Goal: Transaction & Acquisition: Purchase product/service

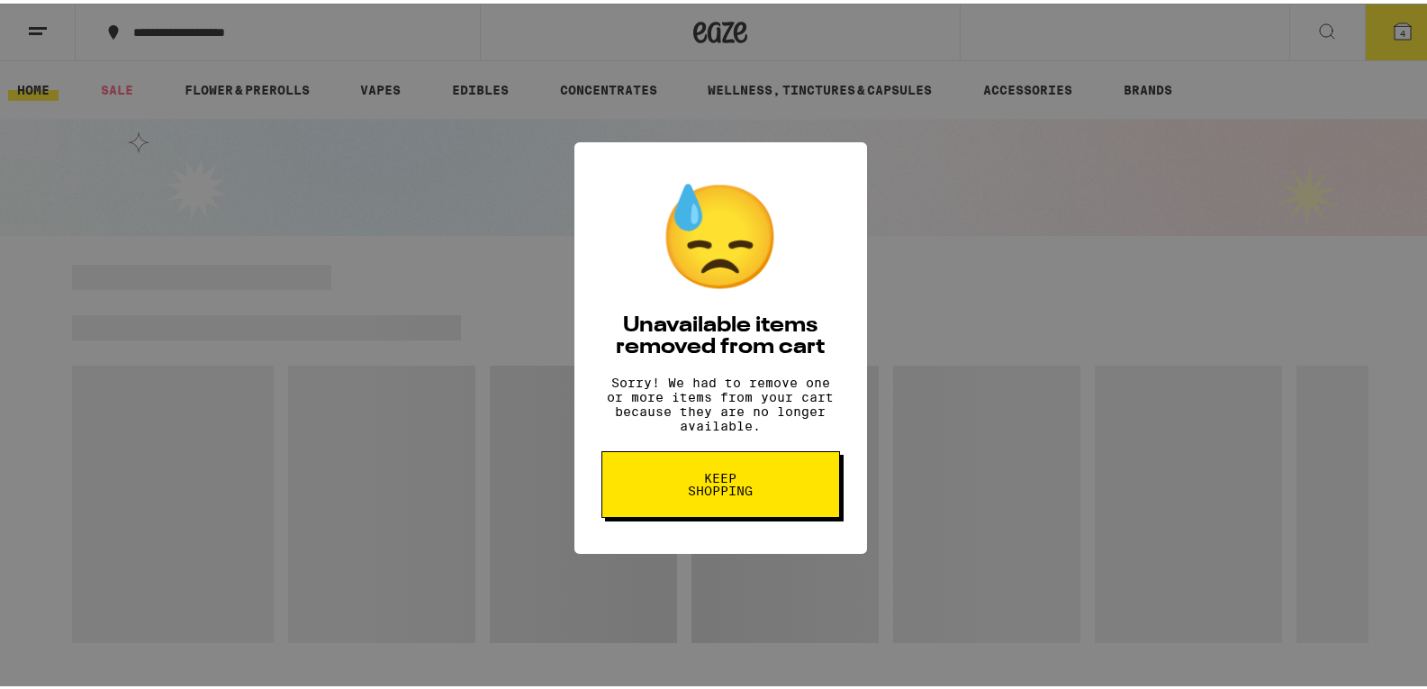
click at [734, 493] on span "Keep Shopping" at bounding box center [720, 480] width 93 height 25
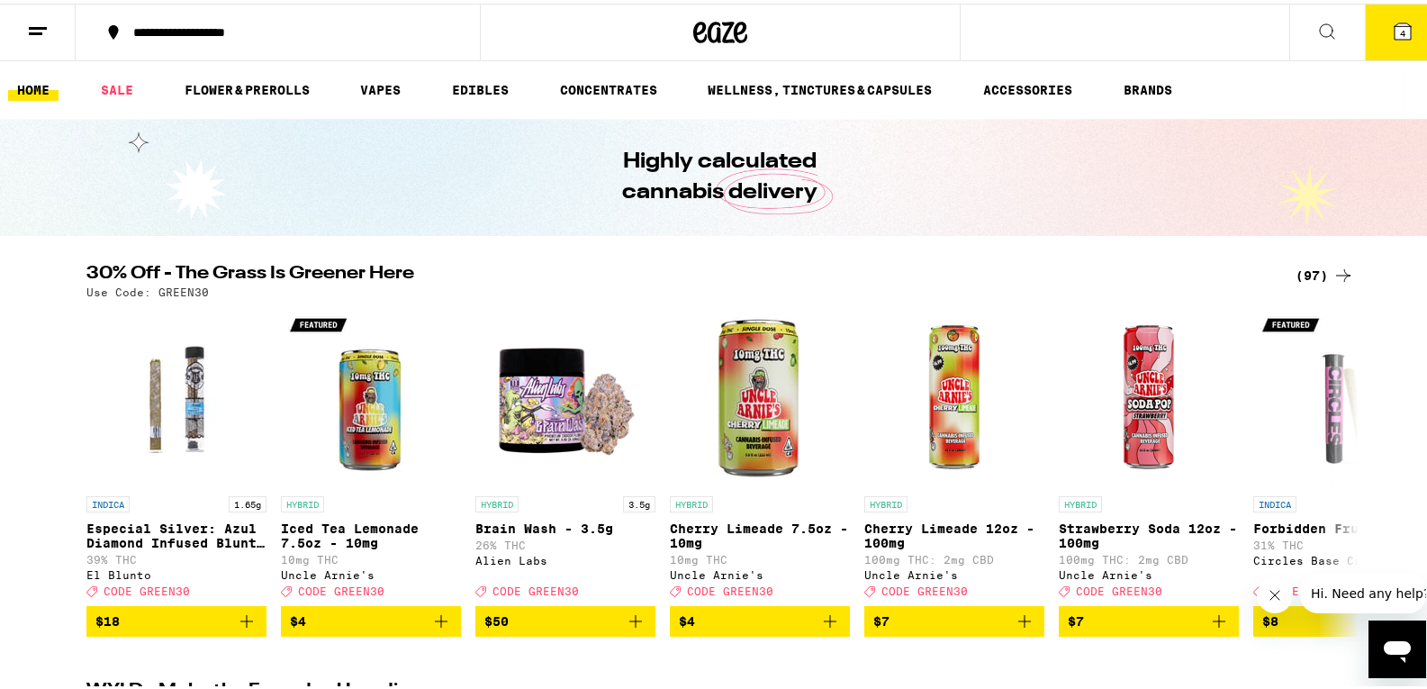
click at [1400, 32] on span "4" at bounding box center [1402, 29] width 5 height 11
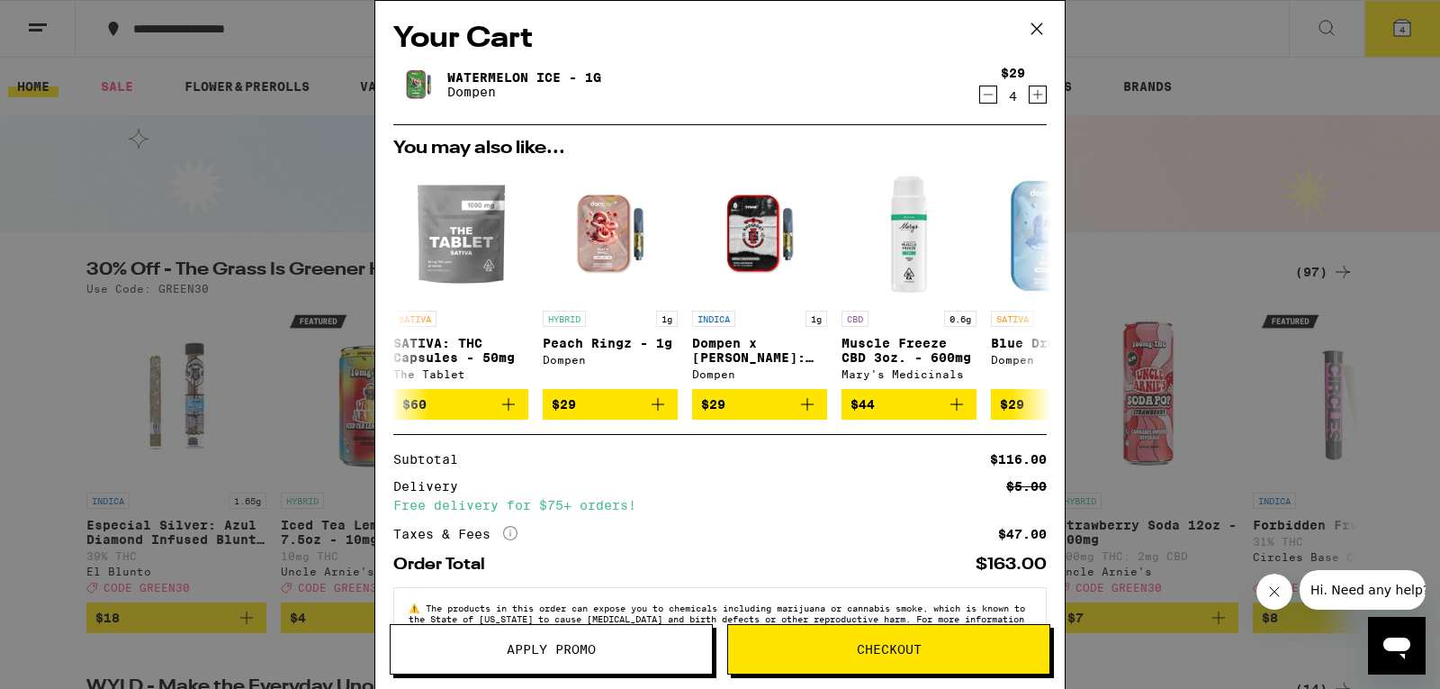
click at [983, 94] on button "Decrement" at bounding box center [988, 95] width 18 height 18
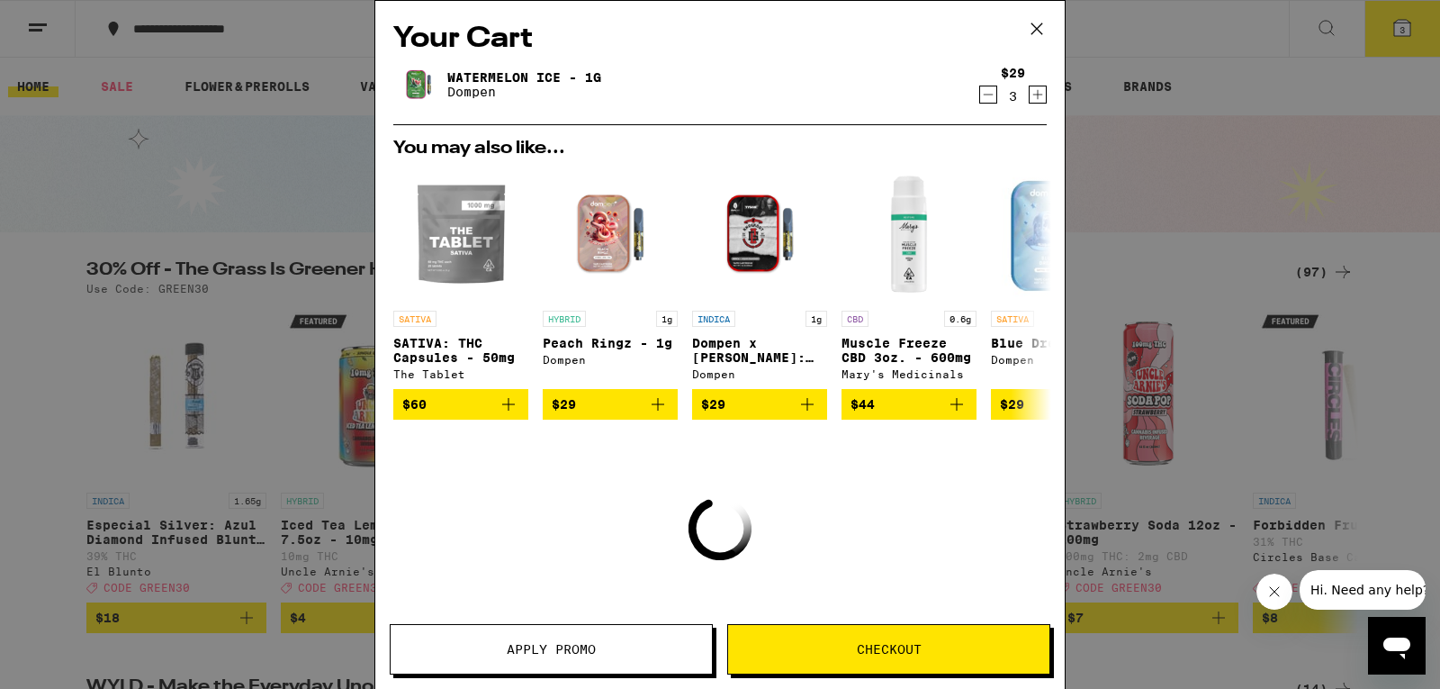
click at [980, 99] on icon "Decrement" at bounding box center [988, 95] width 16 height 22
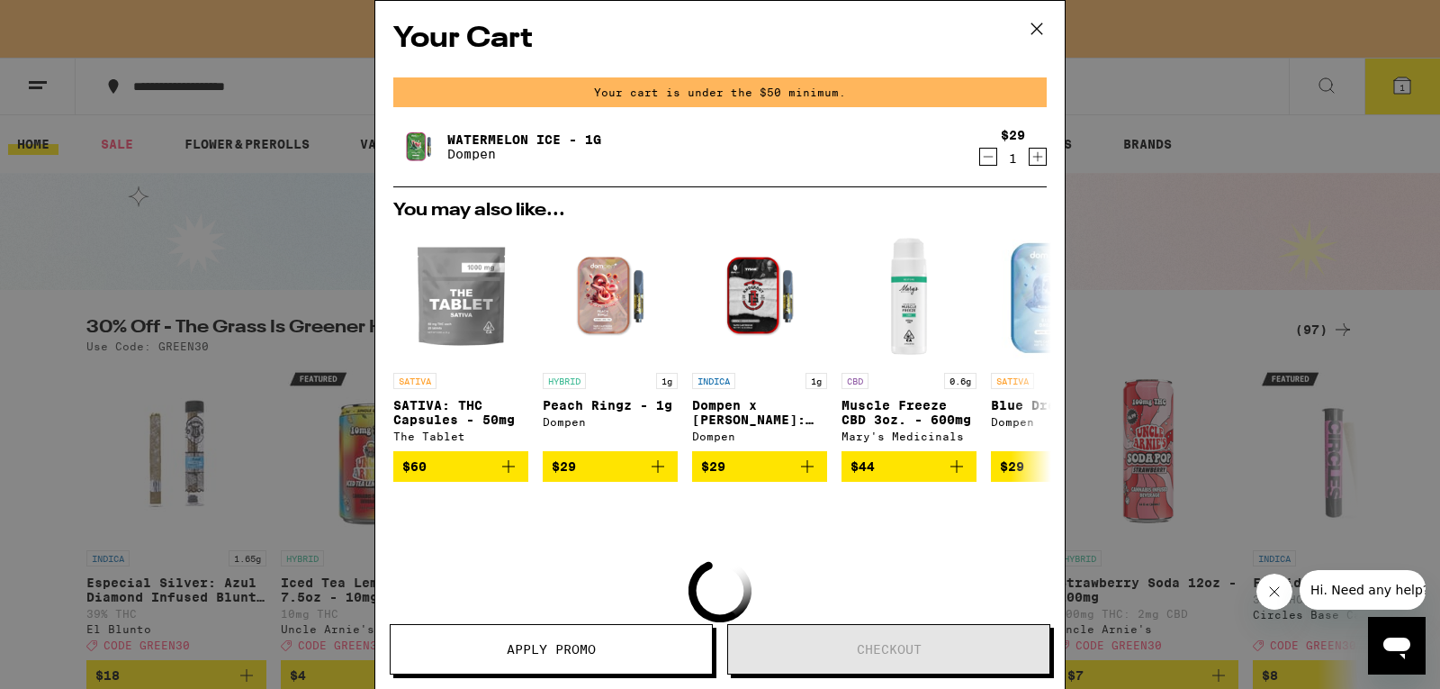
click at [980, 161] on icon "Decrement" at bounding box center [988, 157] width 16 height 22
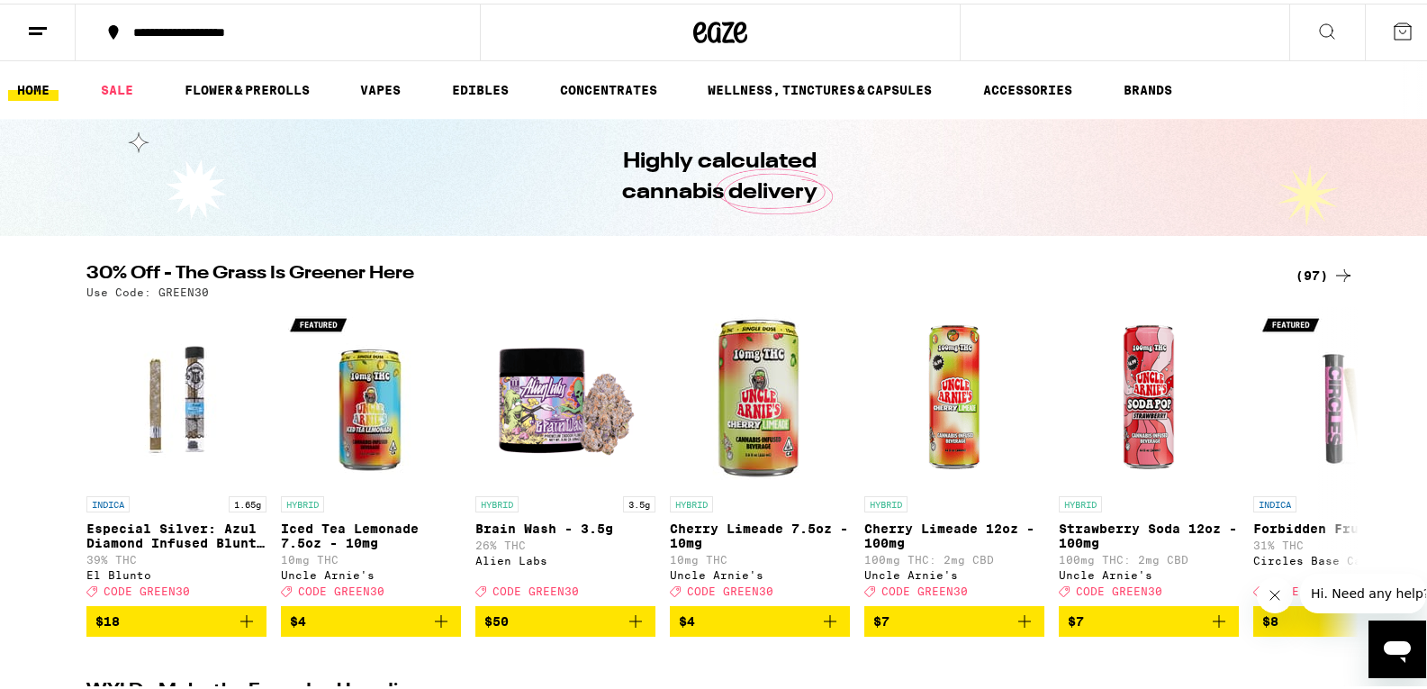
click at [1307, 275] on div "(97)" at bounding box center [1324, 272] width 59 height 22
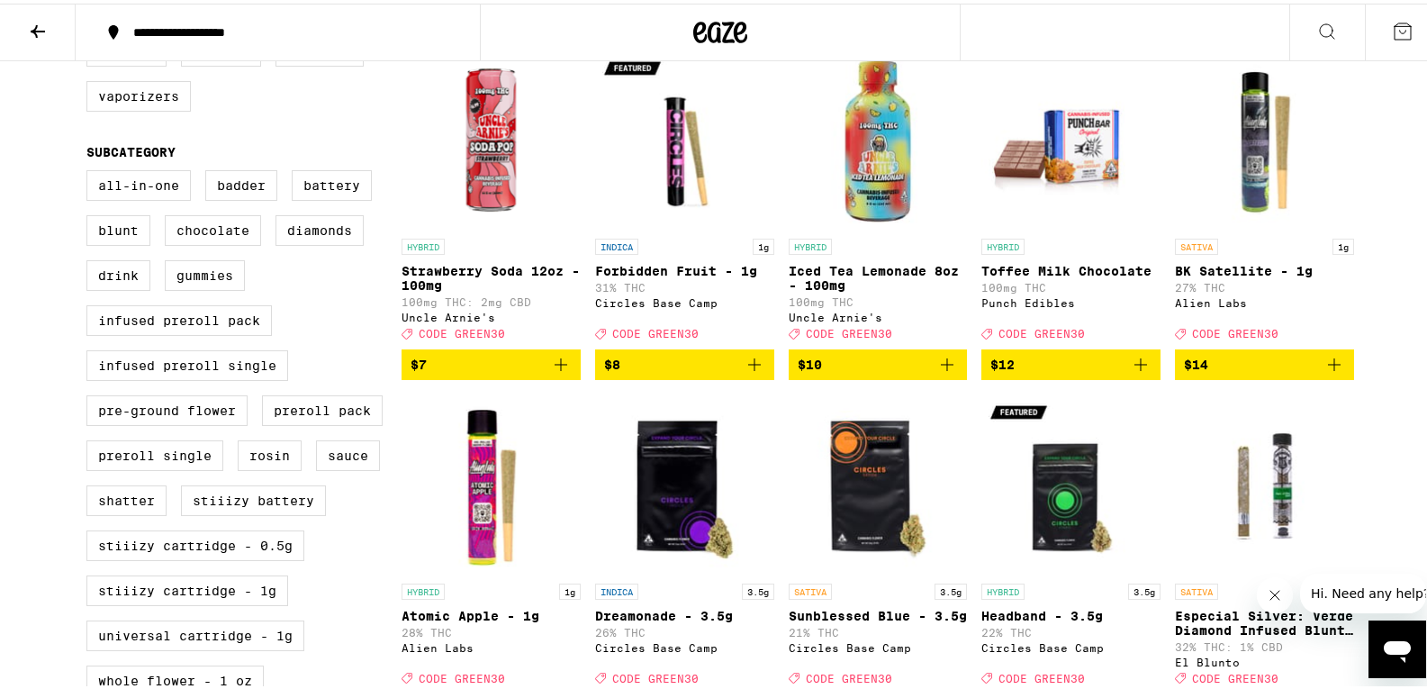
scroll to position [540, 0]
